Goal: Task Accomplishment & Management: Use online tool/utility

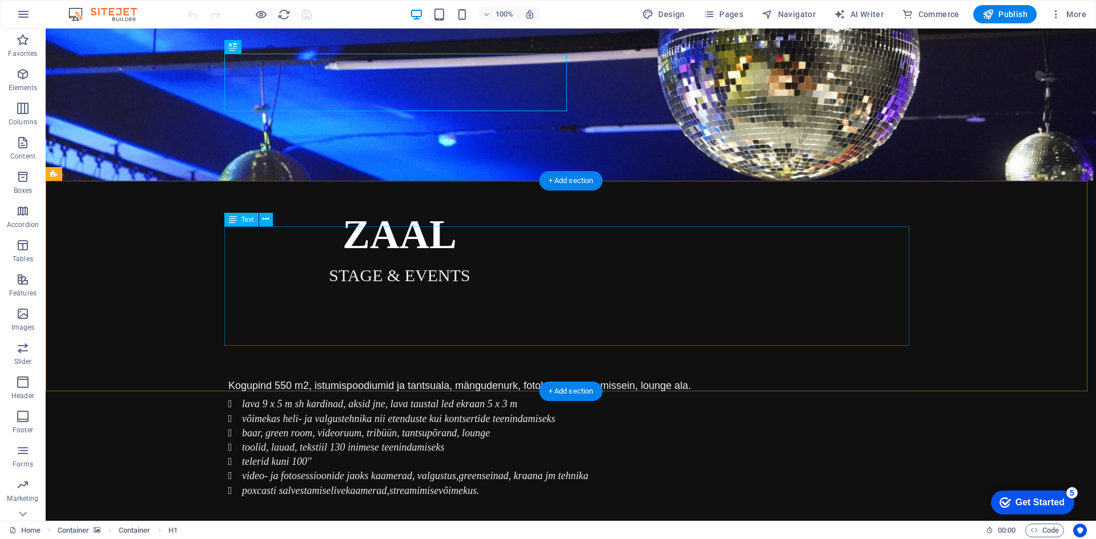
click at [266, 379] on div "Kogupind 550 m2, istumispoodiumid ja tantsuala, mängudenurk, fotoboks, pildista…" at bounding box center [570, 438] width 685 height 119
click at [246, 379] on div "Kogupind 550 m2, istumispoodiumid ja tantsuala, mängudenurk, fotoboks, pildista…" at bounding box center [570, 438] width 685 height 119
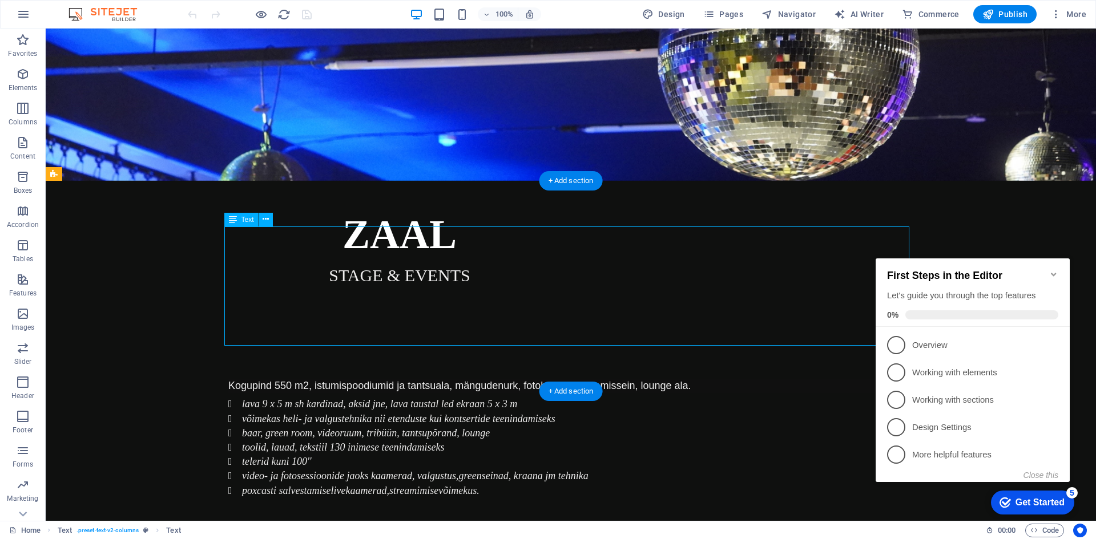
click at [246, 379] on div "Kogupind 550 m2, istumispoodiumid ja tantsuala, mängudenurk, fotoboks, pildista…" at bounding box center [570, 438] width 685 height 119
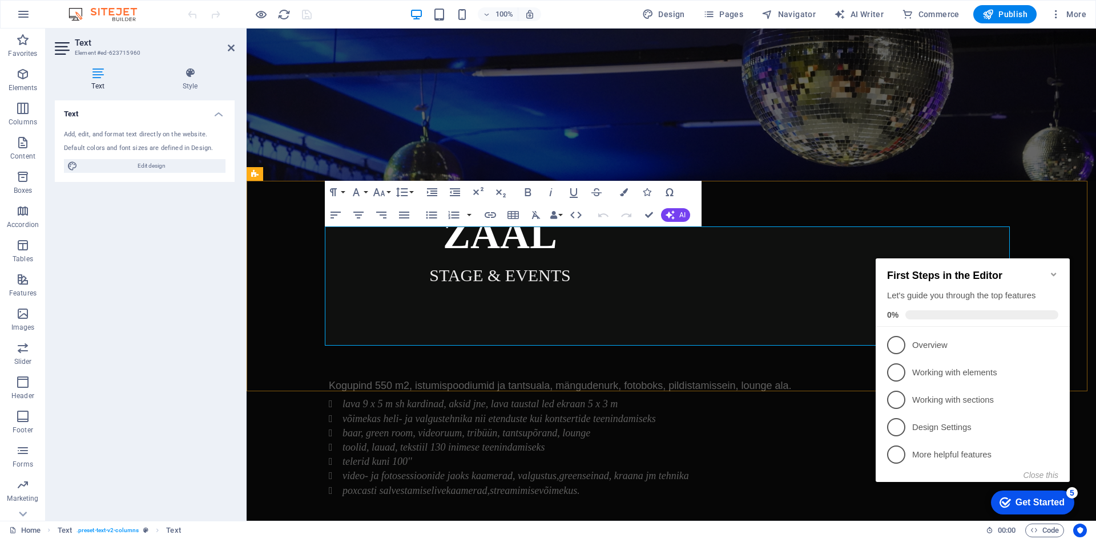
click at [355, 485] on em "poxcasti salvestamise" at bounding box center [386, 490] width 88 height 11
click at [476, 455] on li "telerid kuni 100''" at bounding box center [677, 462] width 671 height 14
click at [425, 485] on em "podcasti salvestamise" at bounding box center [386, 490] width 89 height 11
click at [601, 484] on li "podcasti salvestamise live kaamerad, streamimise võimekus." at bounding box center [677, 491] width 671 height 14
click at [427, 485] on em "podcasti salvestamise" at bounding box center [386, 490] width 89 height 11
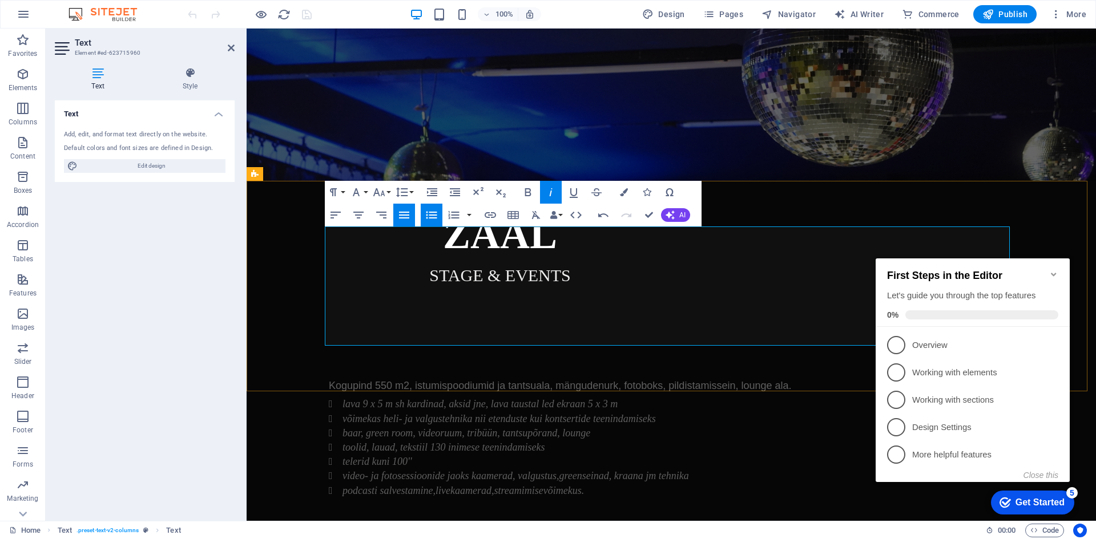
click at [450, 485] on em "kaamerad," at bounding box center [471, 490] width 43 height 11
click at [606, 484] on li "podcasti salvestamine, live- kaamerad, streamimise võimekus." at bounding box center [677, 491] width 671 height 14
click at [402, 380] on span "Kogupind 550 m2, istumispoodiumid ja tantsuala, mängudenurk, fotoboks, pildista…" at bounding box center [560, 385] width 462 height 11
click at [475, 191] on icon "button" at bounding box center [478, 192] width 14 height 14
click at [581, 412] on li "võimekas heli- ja valgustehnika nii etenduste kui kontsertide teenindamiseks" at bounding box center [677, 419] width 671 height 14
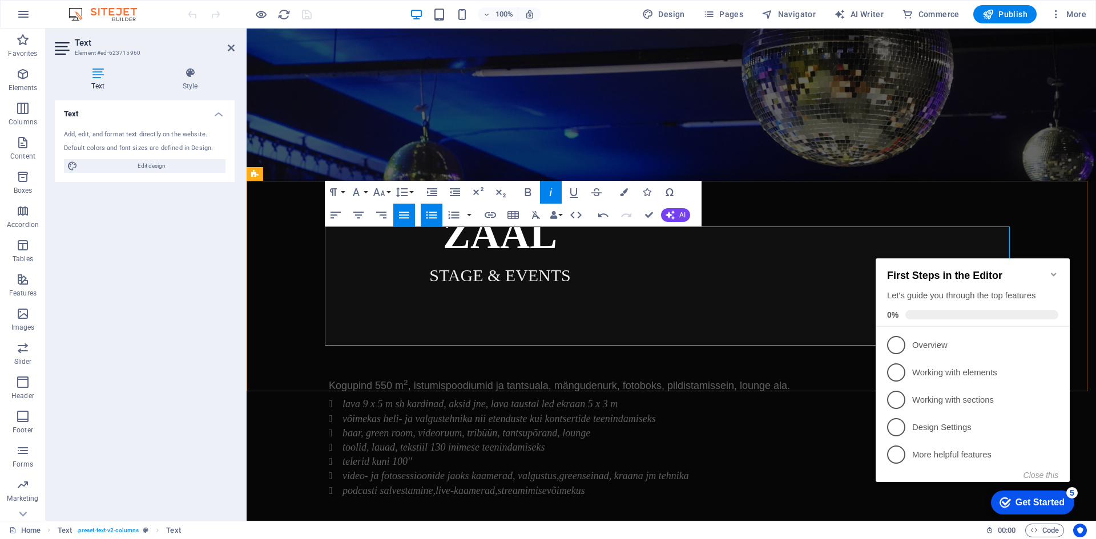
click at [589, 380] on span "Kogupind 550 m 2 , istumispoodiumid ja tantsuala, mängudenurk, fotoboks, pildis…" at bounding box center [559, 385] width 461 height 11
drag, startPoint x: 766, startPoint y: 237, endPoint x: 737, endPoint y: 232, distance: 29.6
click at [737, 380] on span "Kogupind 550 m 2 , istumispoodiumid ja tantsuala, mängude nurk, fotoboks, pildi…" at bounding box center [559, 385] width 461 height 11
drag, startPoint x: 541, startPoint y: 268, endPoint x: 583, endPoint y: 270, distance: 42.3
click at [583, 413] on em "võimekas heli- ja valgustehnika nii etenduste kui kontsertide teenindamiseks" at bounding box center [498, 418] width 313 height 11
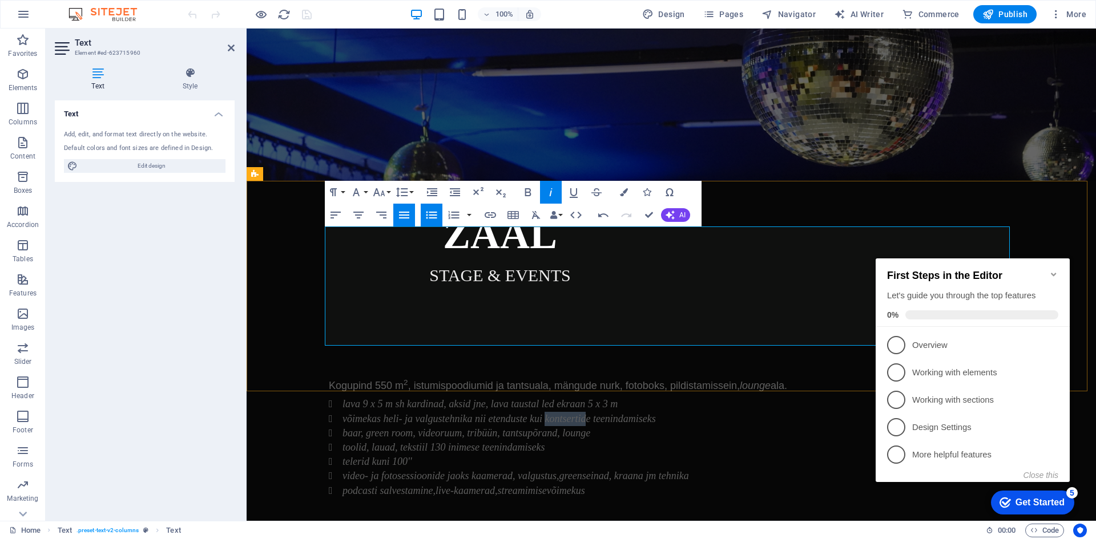
click at [580, 413] on em "võimekas heli- ja valgustehnika nii etenduste kui kontsertide teenindamiseks" at bounding box center [498, 418] width 313 height 11
drag, startPoint x: 409, startPoint y: 310, endPoint x: 310, endPoint y: 314, distance: 99.4
click at [311, 333] on div "Kogupind 550 m 2 , istumispoodiumid ja tantsuala, mängude nurk, fotoboks, pildi…" at bounding box center [670, 438] width 849 height 211
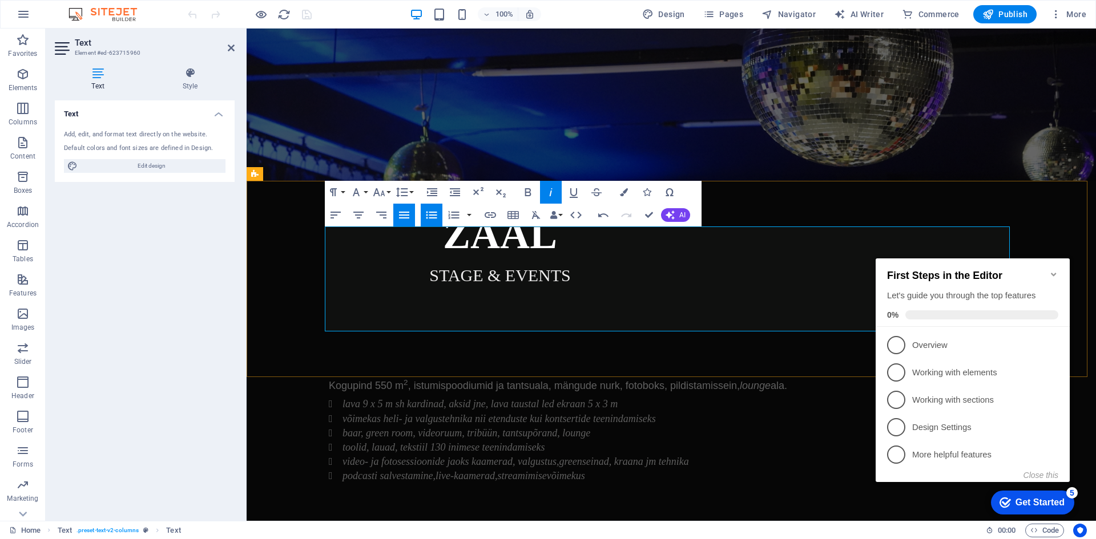
click at [616, 469] on li "podcasti salvestamine, live- kaamerad, streamimise võimekus" at bounding box center [677, 476] width 671 height 14
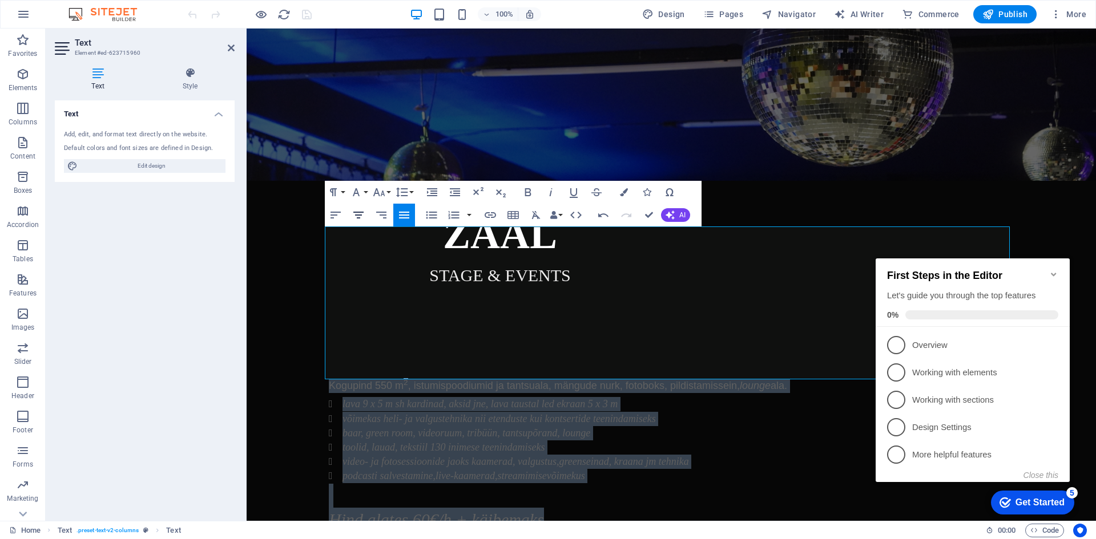
click at [357, 213] on icon "button" at bounding box center [358, 215] width 14 height 14
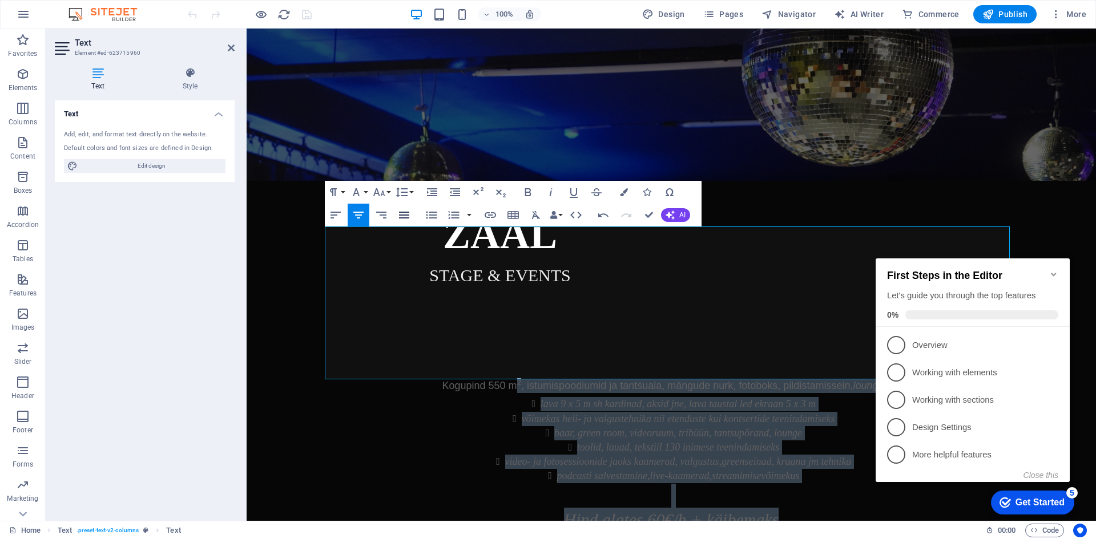
click at [405, 220] on icon "button" at bounding box center [404, 215] width 14 height 14
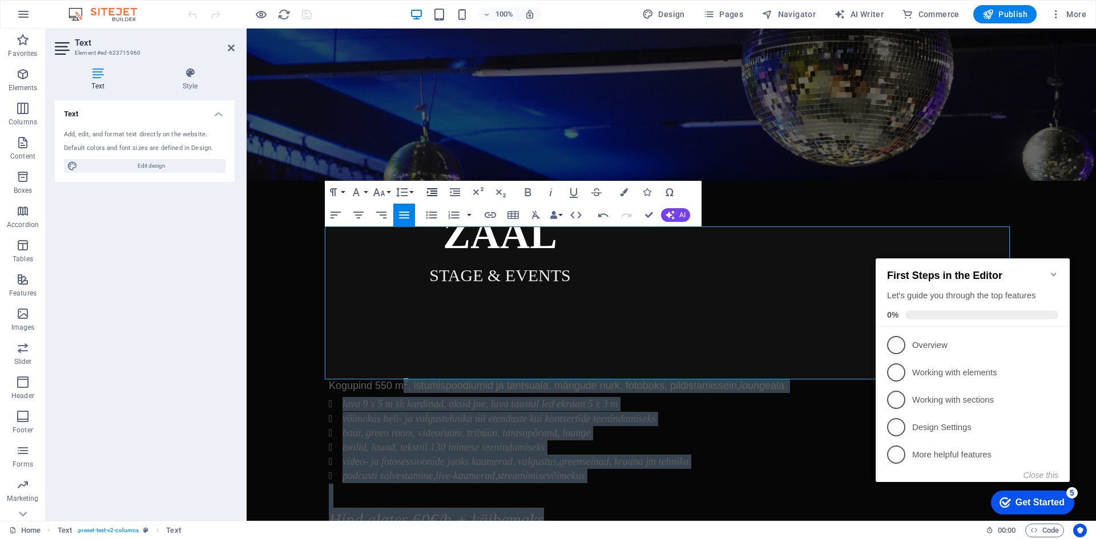
click at [427, 191] on icon "button" at bounding box center [432, 192] width 14 height 14
click at [452, 193] on icon "button" at bounding box center [455, 192] width 14 height 14
click at [430, 189] on icon "button" at bounding box center [432, 192] width 10 height 8
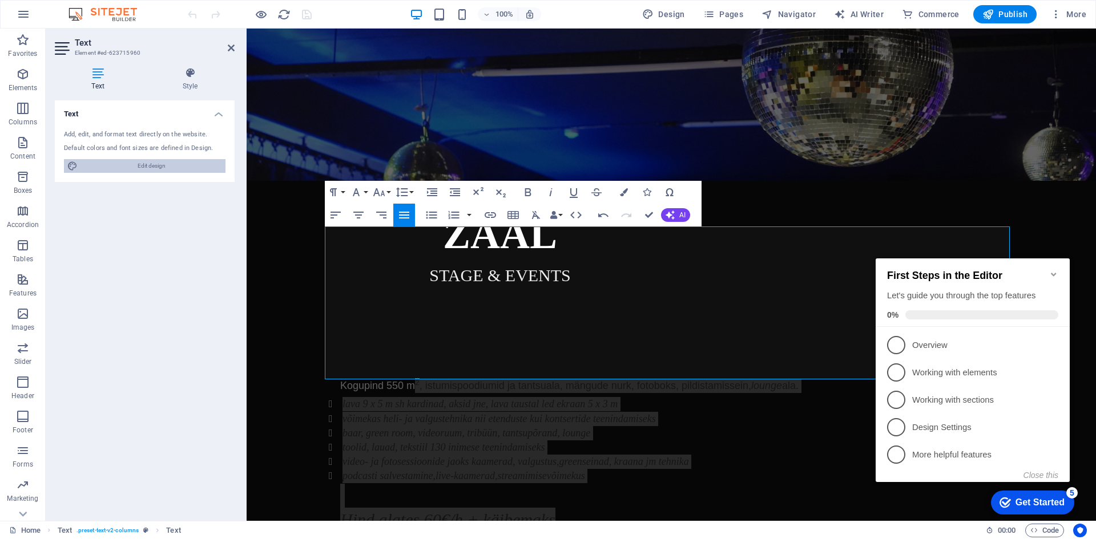
click at [124, 163] on span "Edit design" at bounding box center [151, 166] width 141 height 14
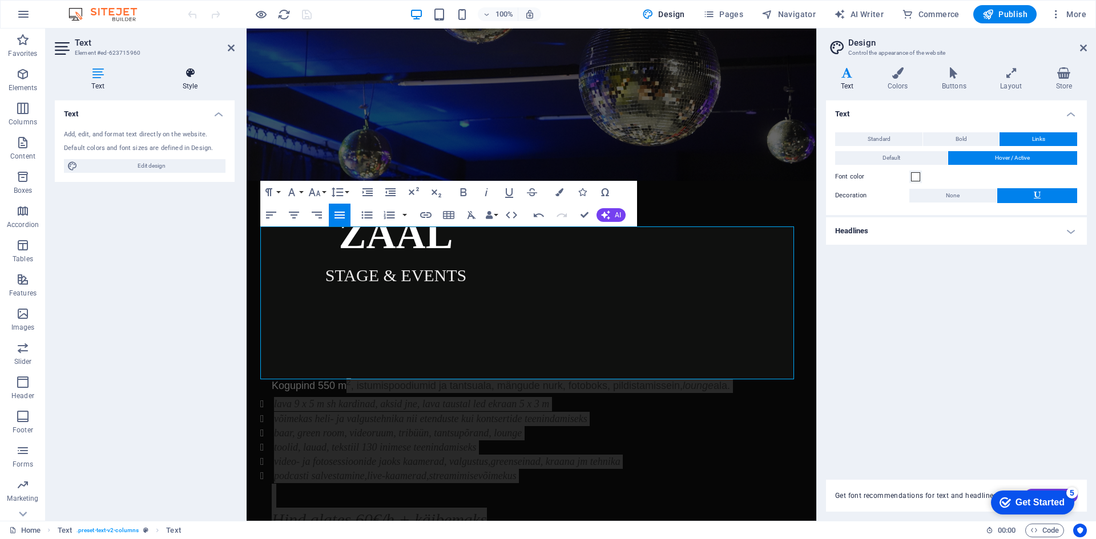
click at [184, 75] on icon at bounding box center [190, 72] width 89 height 11
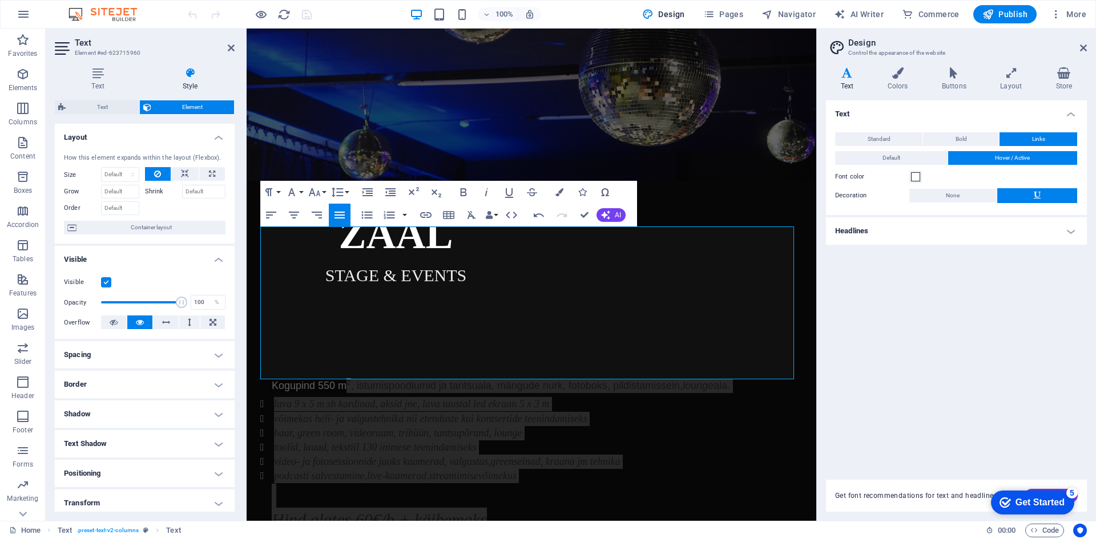
click at [155, 359] on h4 "Spacing" at bounding box center [145, 354] width 180 height 27
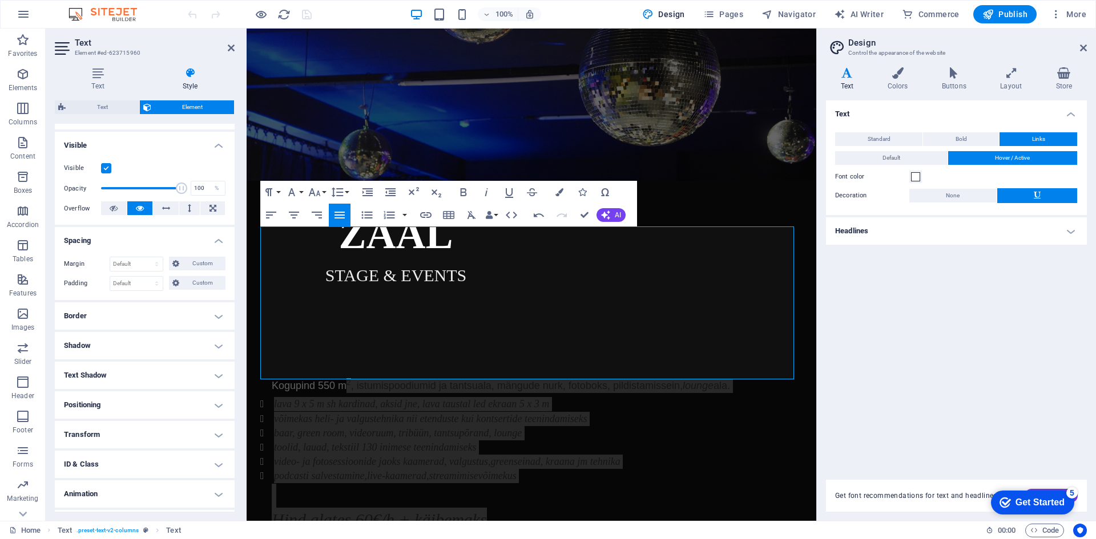
scroll to position [140, 0]
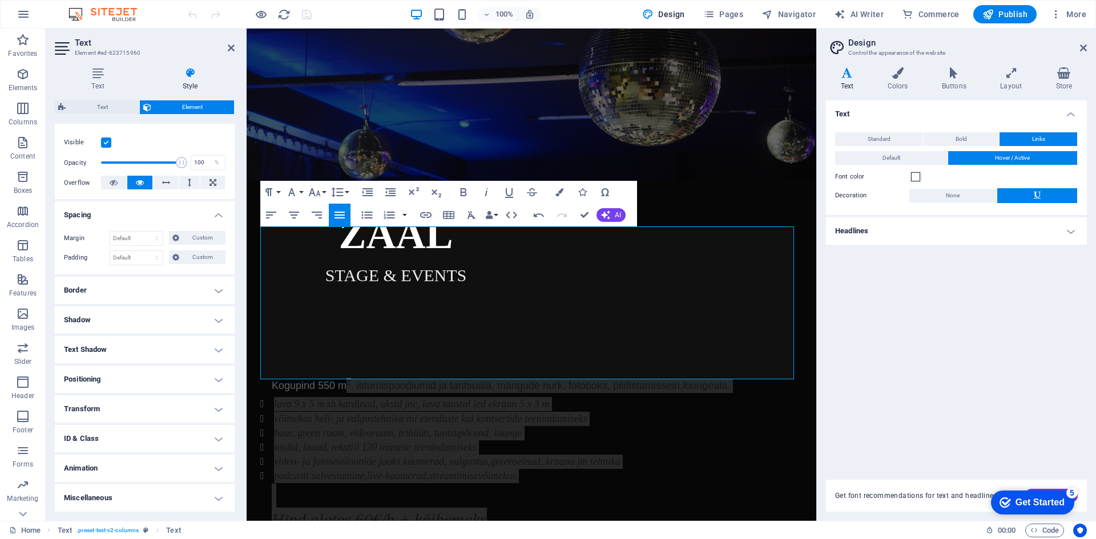
click at [106, 297] on h4 "Border" at bounding box center [145, 290] width 180 height 27
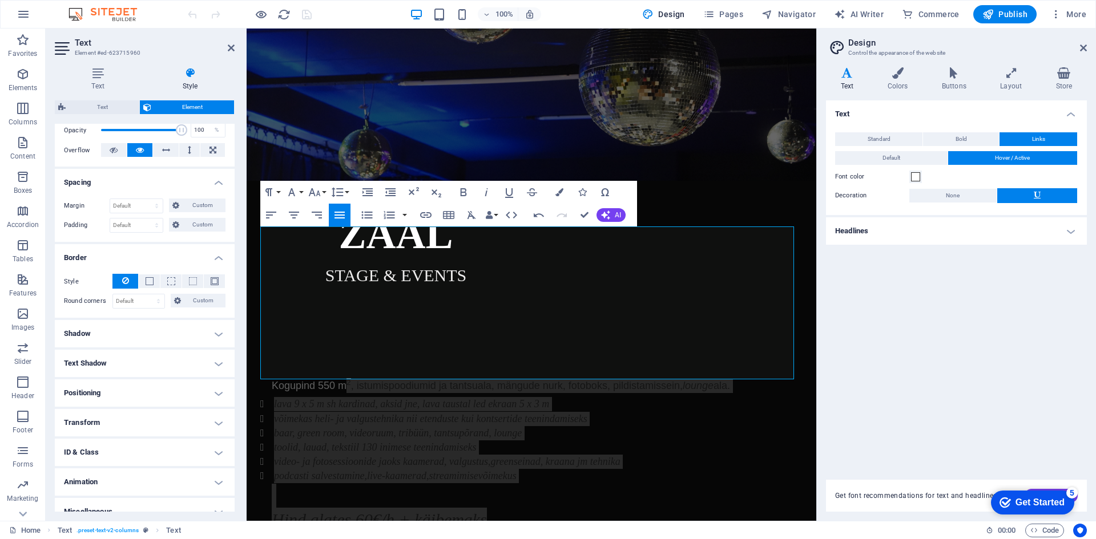
scroll to position [186, 0]
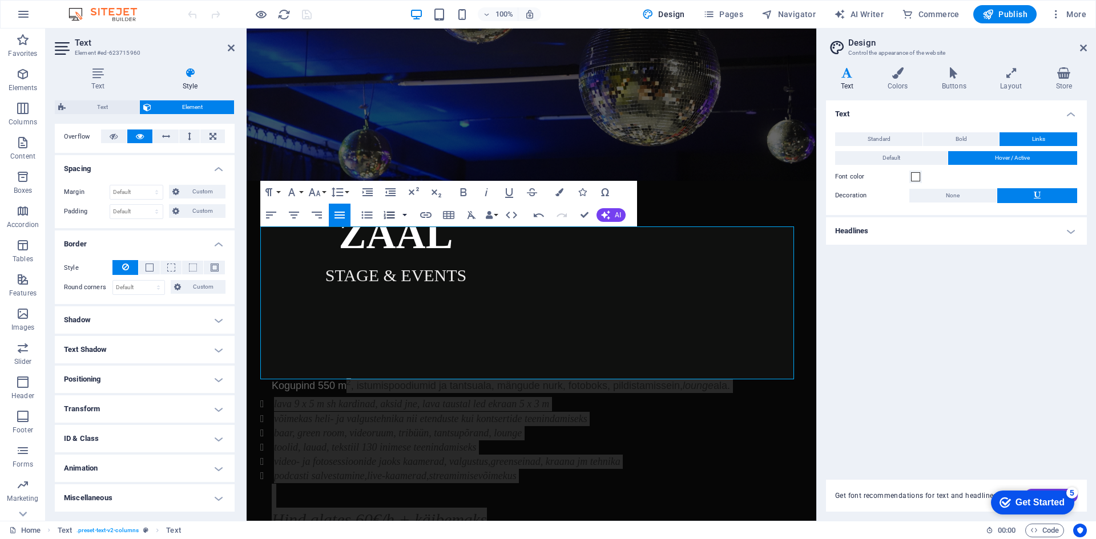
click at [404, 213] on button "button" at bounding box center [404, 215] width 9 height 23
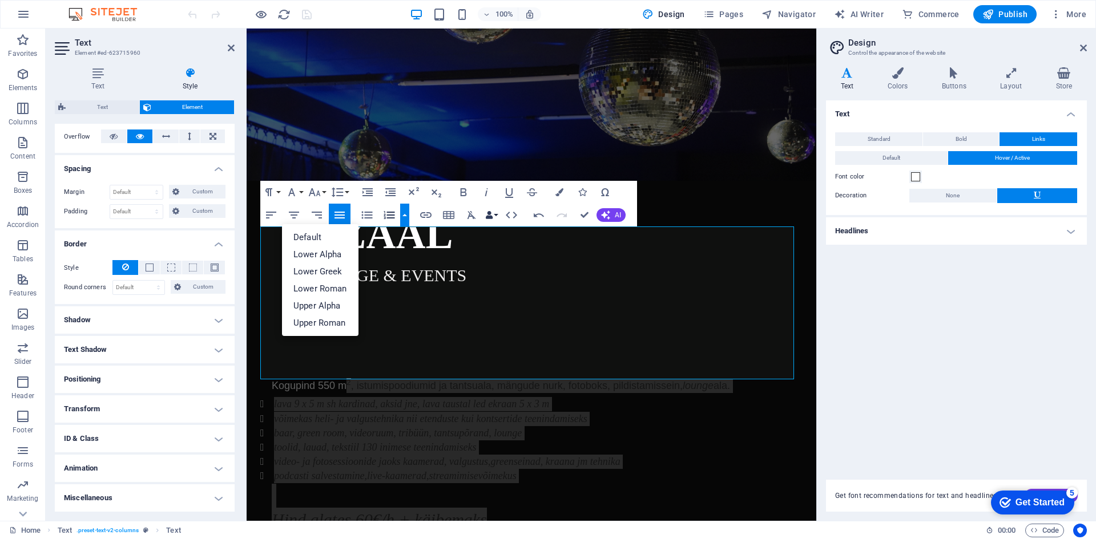
click at [496, 216] on button "Data Bindings" at bounding box center [491, 215] width 16 height 23
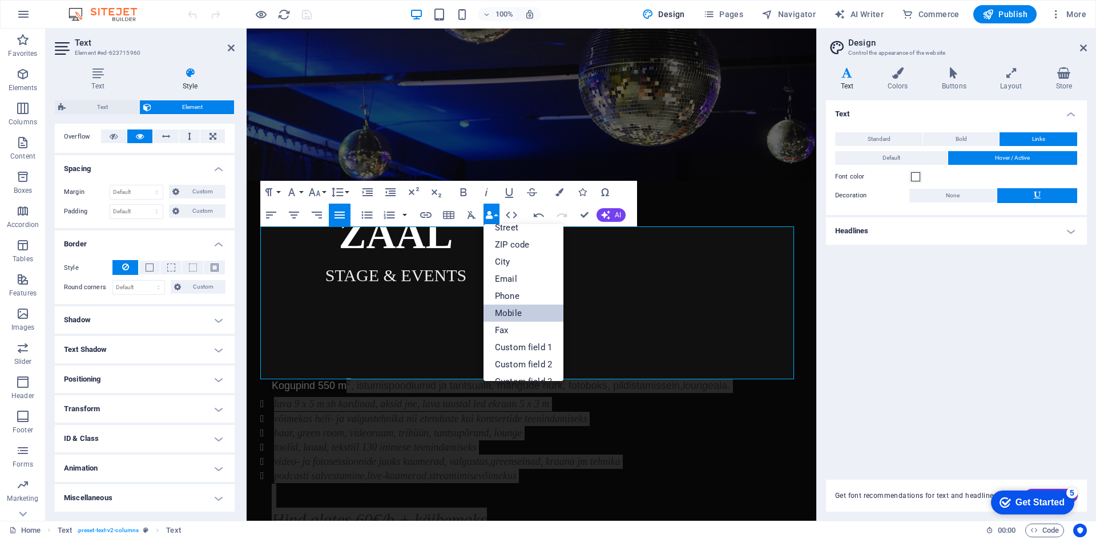
scroll to position [126, 0]
click at [348, 193] on button "Line Height" at bounding box center [340, 192] width 22 height 23
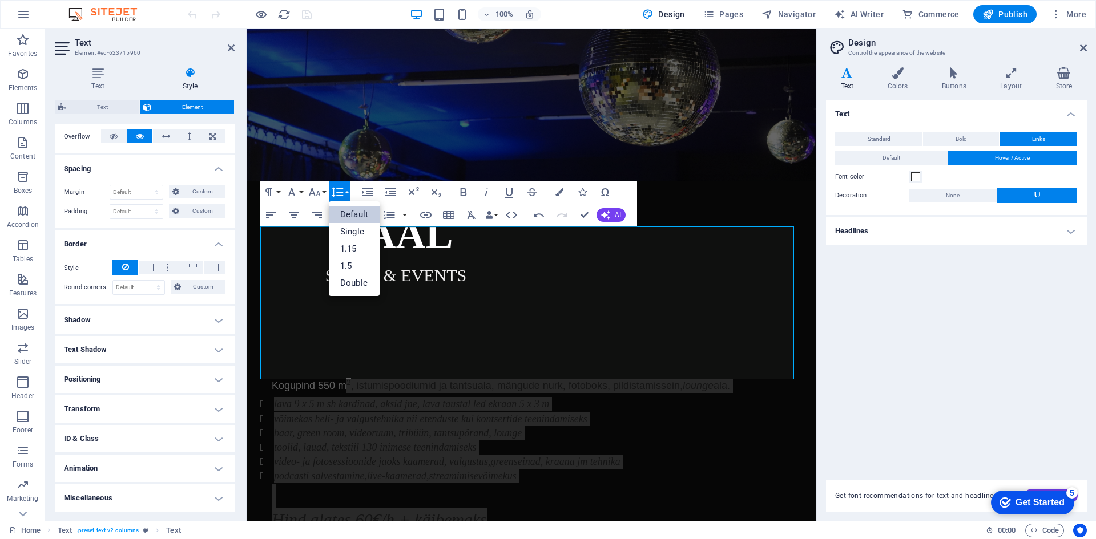
scroll to position [0, 0]
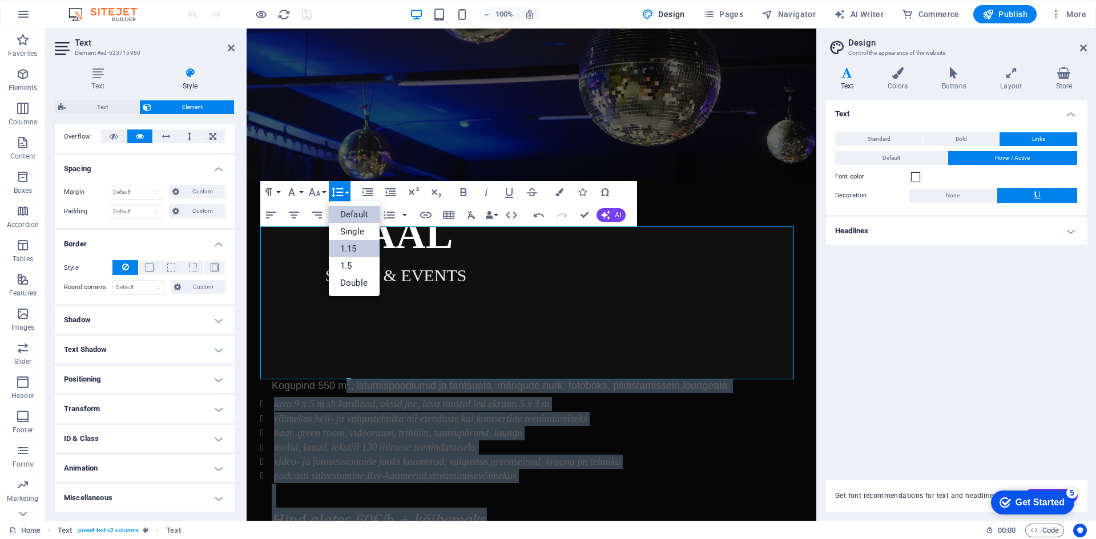
click at [355, 244] on link "1.15" at bounding box center [354, 248] width 51 height 17
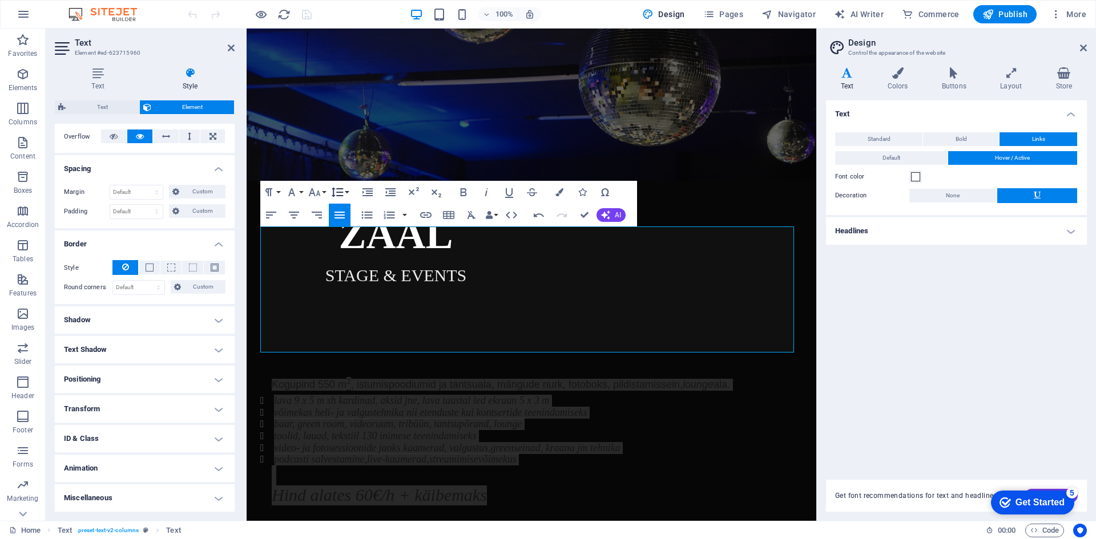
click at [345, 191] on button "Line Height" at bounding box center [340, 192] width 22 height 23
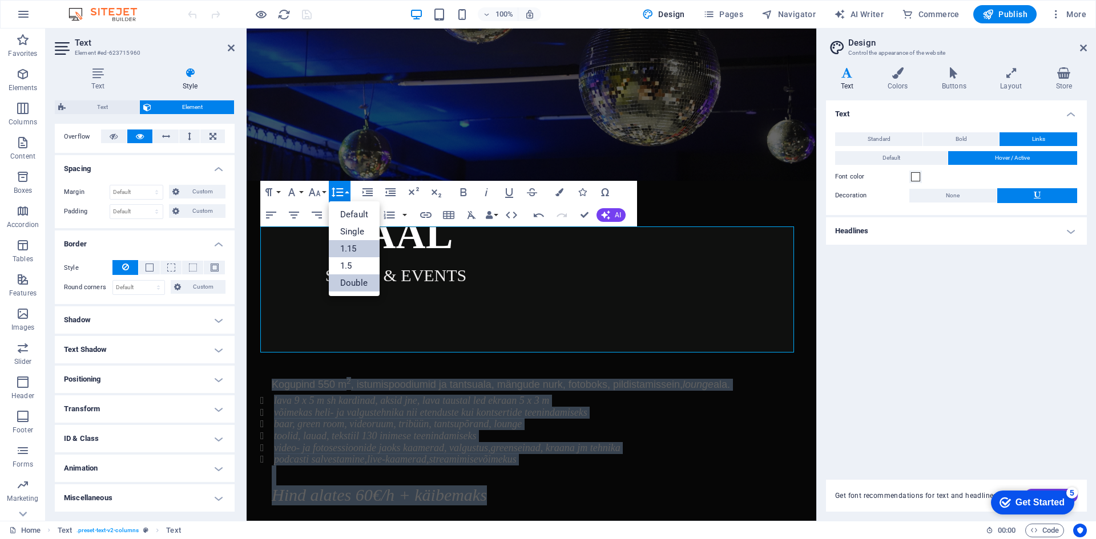
click at [353, 285] on link "Double" at bounding box center [354, 282] width 51 height 17
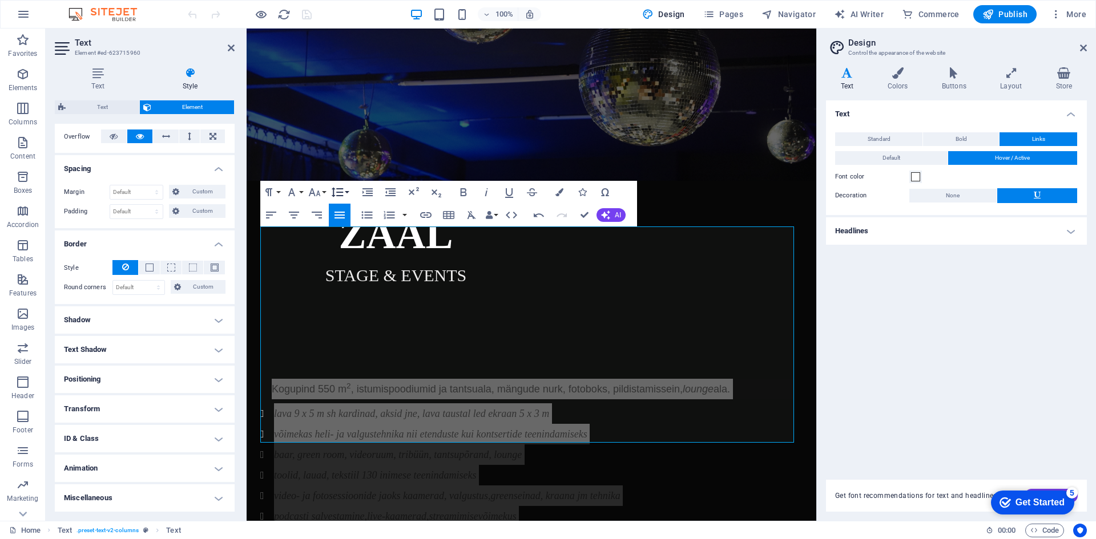
click at [347, 189] on button "Line Height" at bounding box center [340, 192] width 22 height 23
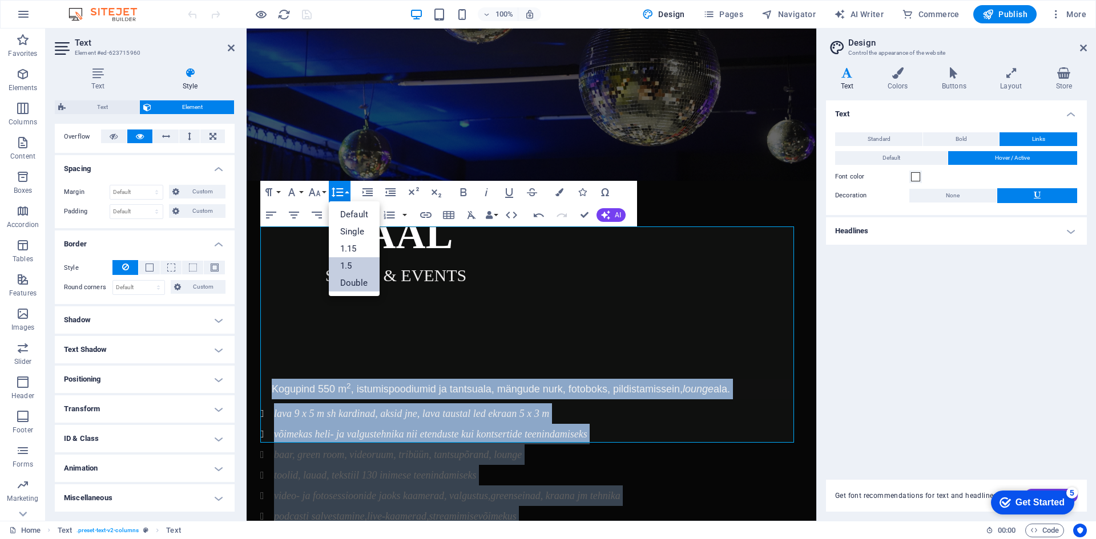
click at [342, 262] on link "1.5" at bounding box center [354, 265] width 51 height 17
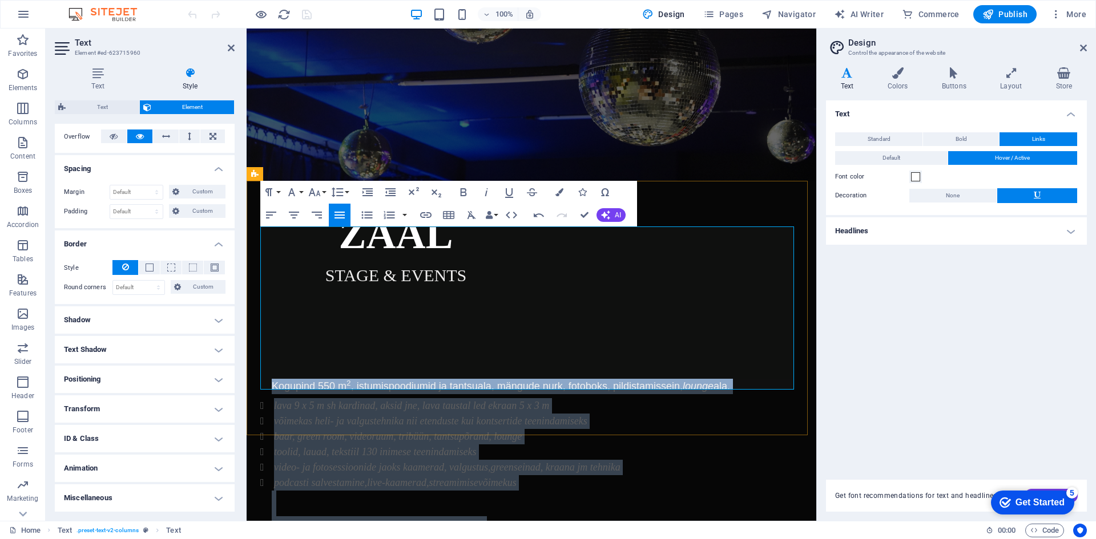
click at [656, 381] on span "Kogupind 550 m 2 , istumispoodiumid ja tantsuala, mängude nurk, fotoboks, pildi…" at bounding box center [501, 386] width 458 height 11
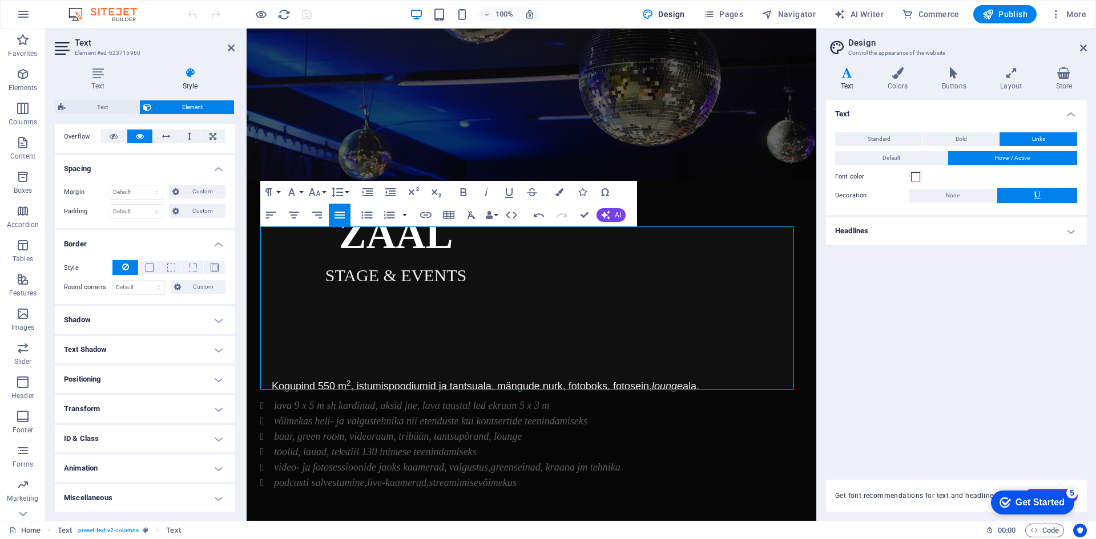
click at [846, 79] on h4 "Text" at bounding box center [849, 79] width 47 height 24
click at [1071, 233] on h4 "Headlines" at bounding box center [956, 230] width 261 height 27
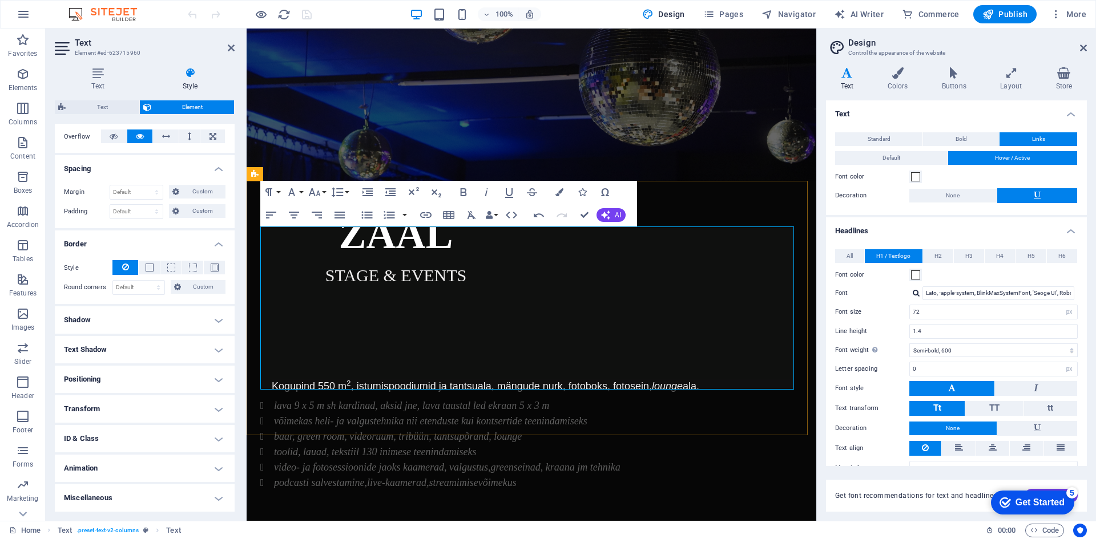
click at [406, 415] on em "võimekas heli- ja valgustehnika nii etenduste kui kontsertide teenindamiseks" at bounding box center [430, 420] width 313 height 11
drag, startPoint x: 561, startPoint y: 335, endPoint x: 246, endPoint y: 249, distance: 326.4
click at [246, 333] on div "Kogupind 550 m 2 , istumispoodiumid ja tantsuala, mängude nurk, fotoboks, fotos…" at bounding box center [530, 460] width 569 height 255
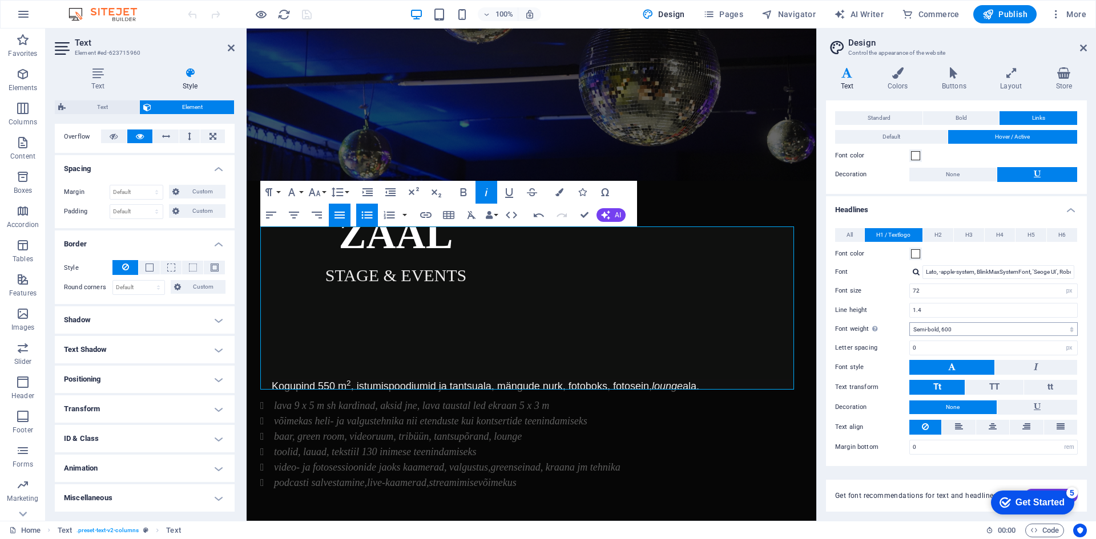
click at [934, 328] on select "Thin, 100 Extra-light, 200 Light, 300 Regular, 400 Medium, 500 Semi-bold, 600 B…" at bounding box center [993, 329] width 168 height 14
click at [909, 322] on select "Thin, 100 Extra-light, 200 Light, 300 Regular, 400 Medium, 500 Semi-bold, 600 B…" at bounding box center [993, 329] width 168 height 14
click at [929, 328] on select "Thin, 100 Extra-light, 200 Light, 300 Regular, 400 Medium, 500 Semi-bold, 600 B…" at bounding box center [993, 329] width 168 height 14
click at [909, 322] on select "Thin, 100 Extra-light, 200 Light, 300 Regular, 400 Medium, 500 Semi-bold, 600 B…" at bounding box center [993, 329] width 168 height 14
click at [938, 333] on select "Thin, 100 Extra-light, 200 Light, 300 Regular, 400 Medium, 500 Semi-bold, 600 B…" at bounding box center [993, 329] width 168 height 14
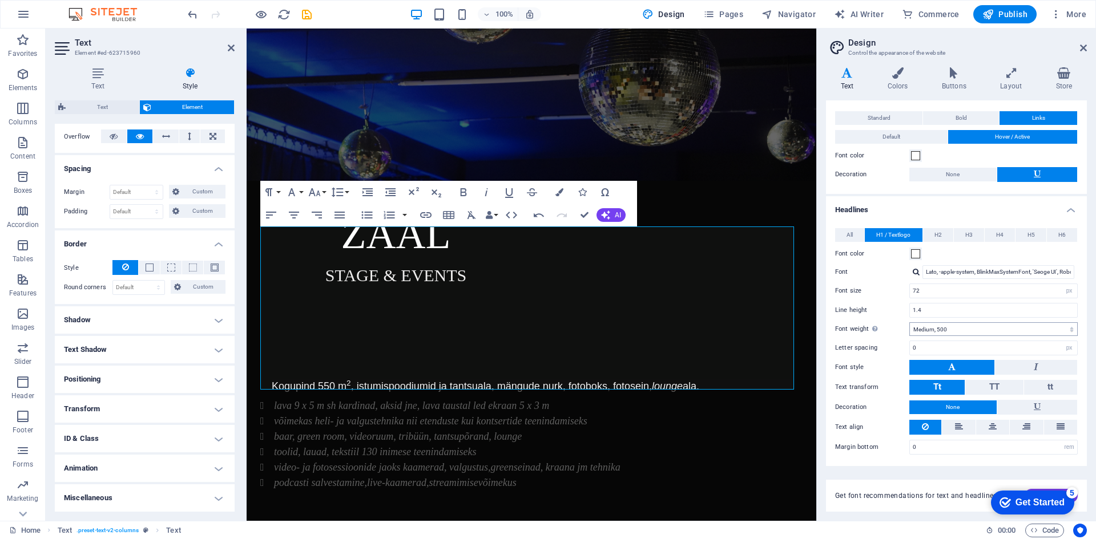
click at [909, 322] on select "Thin, 100 Extra-light, 200 Light, 300 Regular, 400 Medium, 500 Semi-bold, 600 B…" at bounding box center [993, 329] width 168 height 14
drag, startPoint x: 936, startPoint y: 327, endPoint x: 935, endPoint y: 334, distance: 6.9
click at [936, 327] on select "Thin, 100 Extra-light, 200 Light, 300 Regular, 400 Medium, 500 Semi-bold, 600 B…" at bounding box center [993, 329] width 168 height 14
click at [909, 322] on select "Thin, 100 Extra-light, 200 Light, 300 Regular, 400 Medium, 500 Semi-bold, 600 B…" at bounding box center [993, 329] width 168 height 14
click at [941, 321] on div "All H1 / Textlogo H2 H3 H4 H5 H6 Font color Font Lato, -apple-system, BlinkMaxS…" at bounding box center [955, 341] width 265 height 249
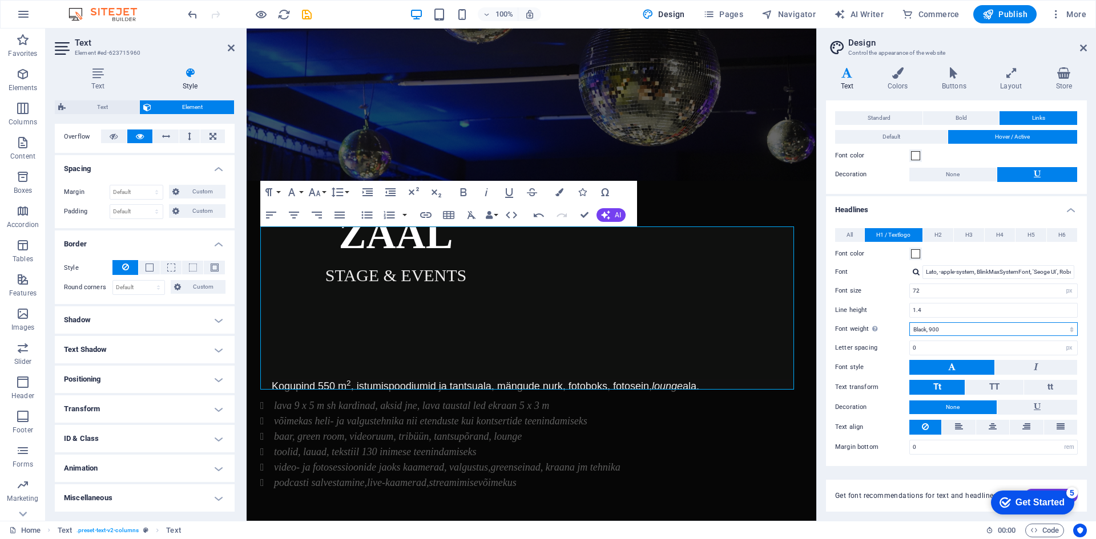
click at [941, 325] on select "Thin, 100 Extra-light, 200 Light, 300 Regular, 400 Medium, 500 Semi-bold, 600 B…" at bounding box center [993, 329] width 168 height 14
select select "600"
click at [909, 322] on select "Thin, 100 Extra-light, 200 Light, 300 Regular, 400 Medium, 500 Semi-bold, 600 B…" at bounding box center [993, 329] width 168 height 14
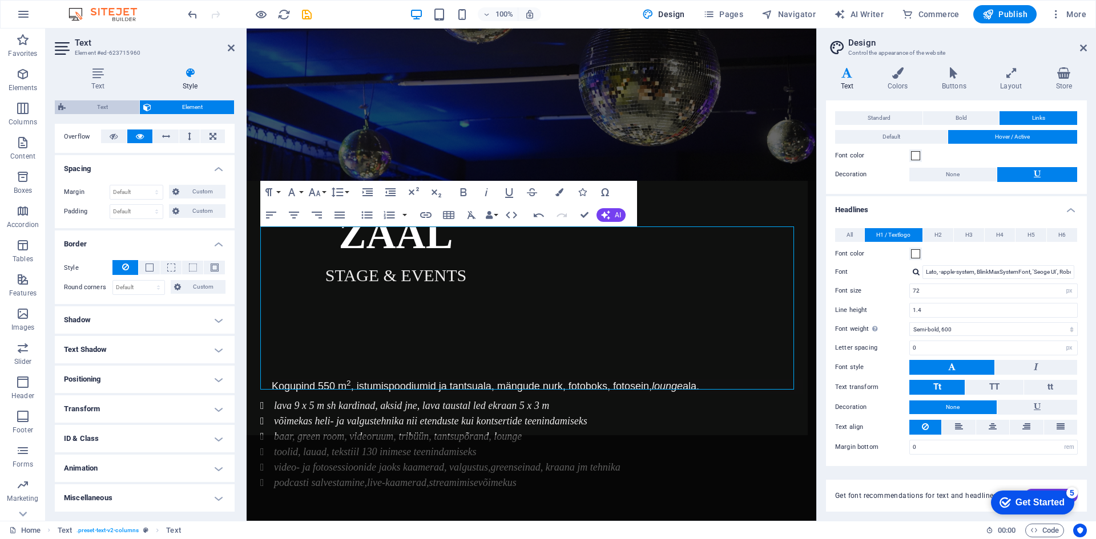
click at [88, 108] on span "Text" at bounding box center [102, 107] width 67 height 14
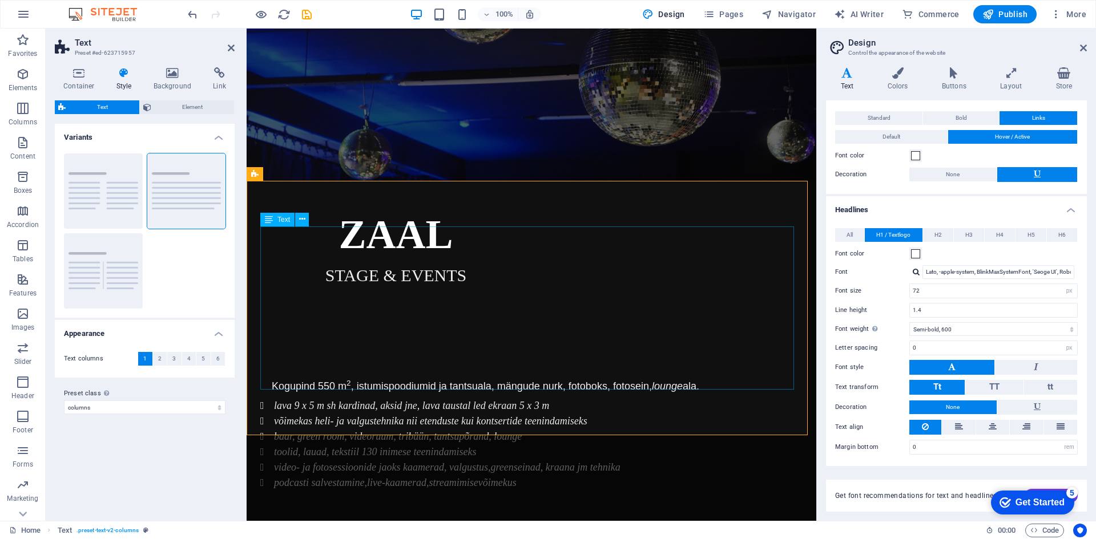
click at [309, 379] on div "Kogupind 550 m 2 , istumispoodiumid ja tantsuala, mängude nurk, fotoboks, fotos…" at bounding box center [531, 461] width 542 height 164
click at [312, 379] on div "Kogupind 550 m 2 , istumispoodiumid ja tantsuala, mängude nurk, fotoboks, fotos…" at bounding box center [531, 461] width 542 height 164
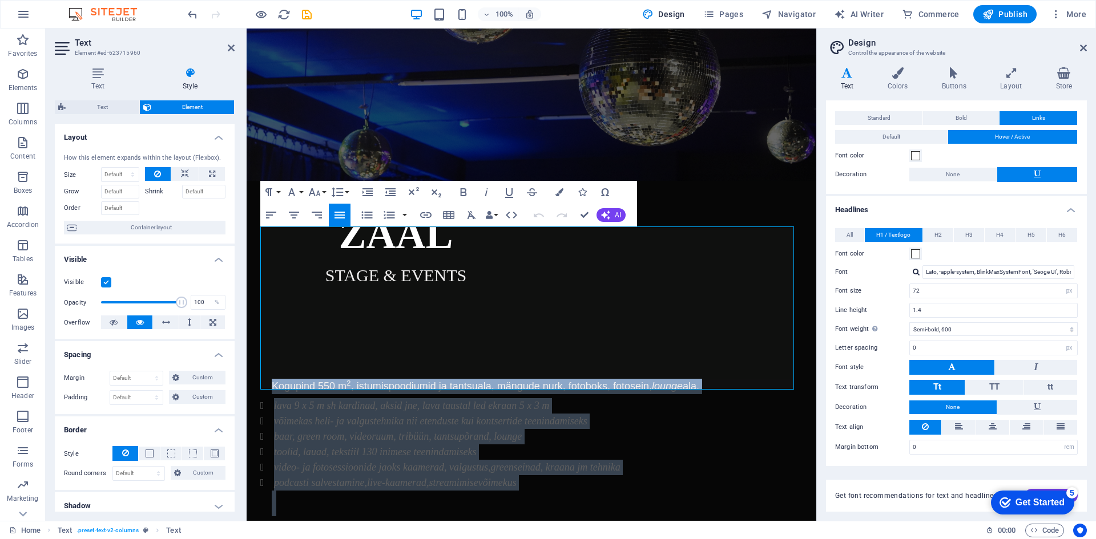
drag, startPoint x: 555, startPoint y: 338, endPoint x: 182, endPoint y: 212, distance: 393.9
click at [325, 415] on em "võimekas heli- ja valgustehnika nii etenduste kui kontsertide teenindamiseks" at bounding box center [430, 420] width 313 height 11
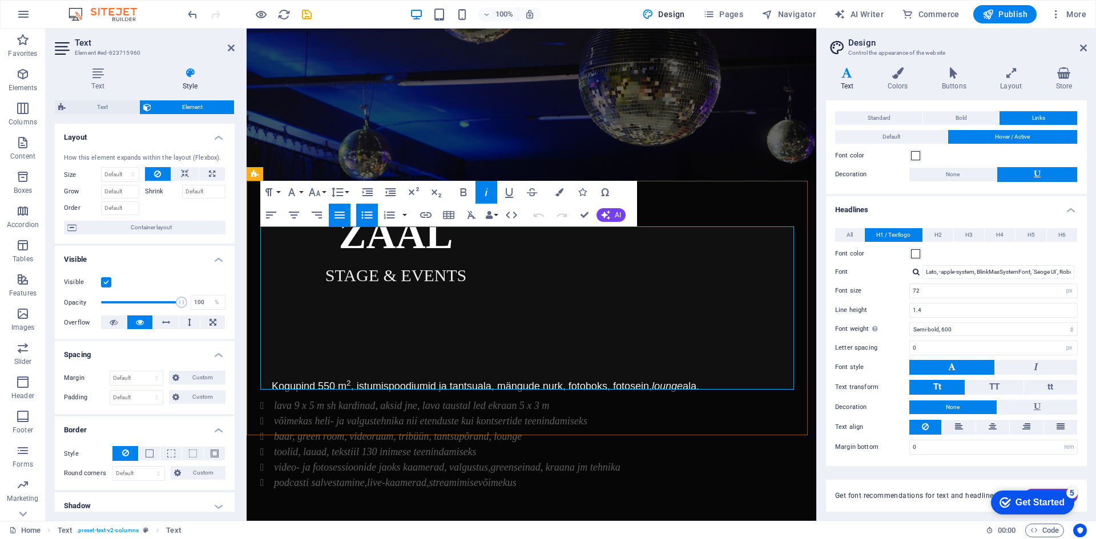
click at [317, 431] on em "baar, green room, videoruum, tribüün, tantsupõrand, lounge" at bounding box center [398, 436] width 248 height 11
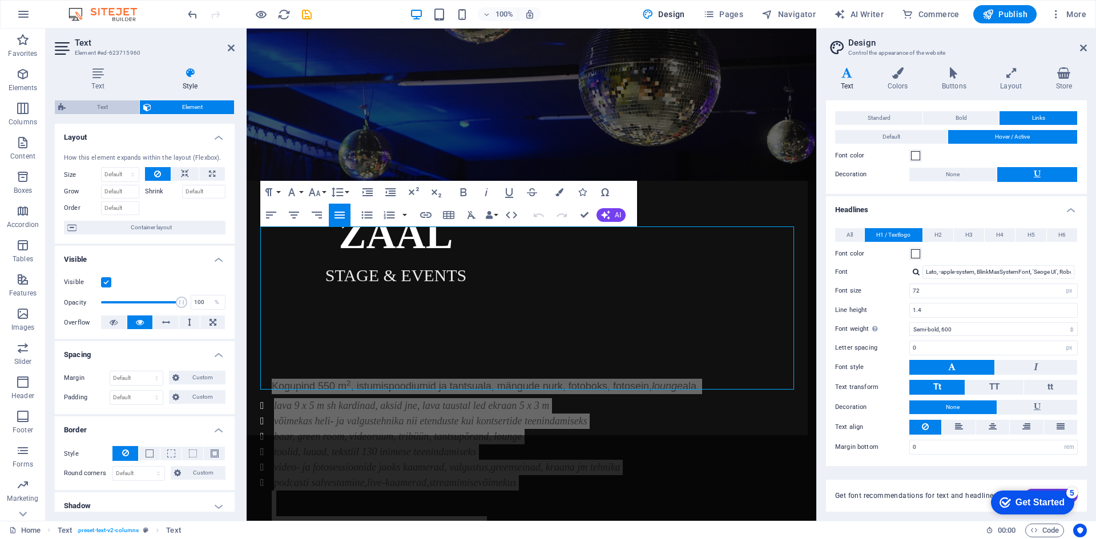
click at [99, 103] on span "Text" at bounding box center [102, 107] width 67 height 14
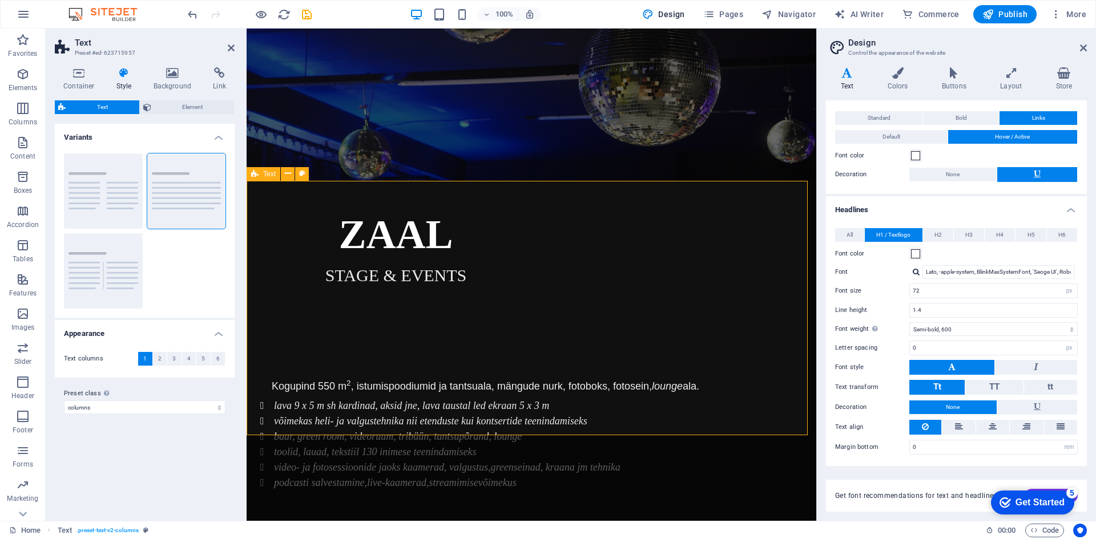
click at [260, 176] on div "Text" at bounding box center [263, 174] width 34 height 14
click at [267, 175] on span "Text" at bounding box center [269, 174] width 13 height 7
click at [224, 335] on h4 "Appearance" at bounding box center [145, 330] width 180 height 21
click at [224, 335] on h4 "Appearance" at bounding box center [145, 333] width 180 height 27
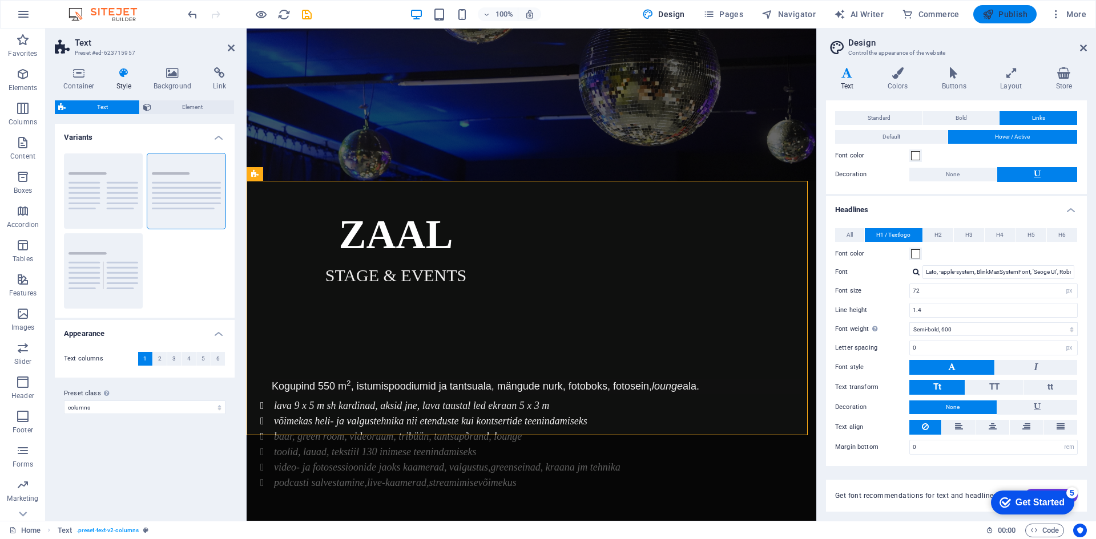
click at [995, 15] on span "Publish" at bounding box center [1004, 14] width 45 height 11
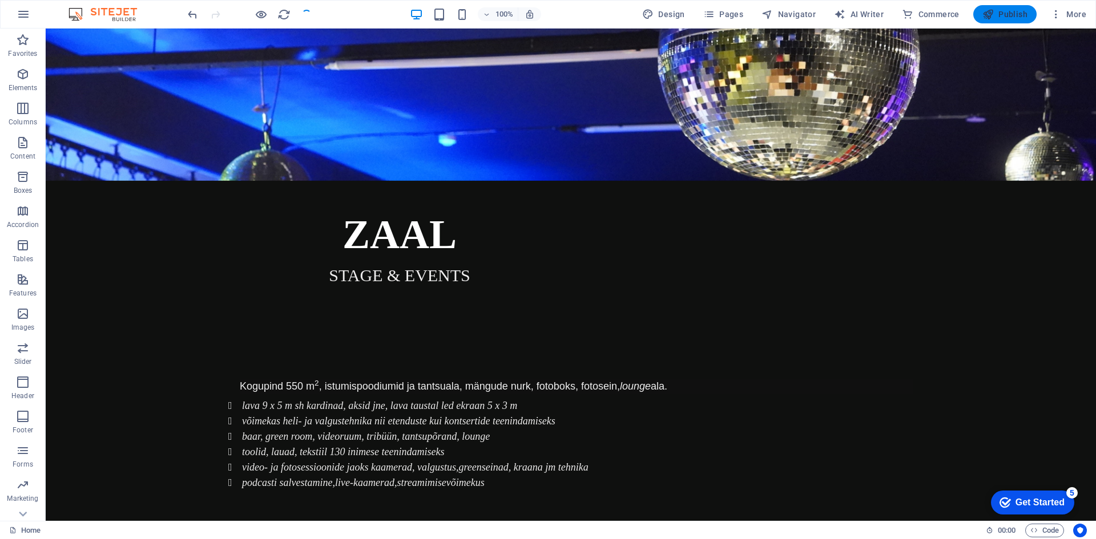
click at [997, 13] on span "Publish" at bounding box center [1004, 14] width 45 height 11
